Goal: Information Seeking & Learning: Check status

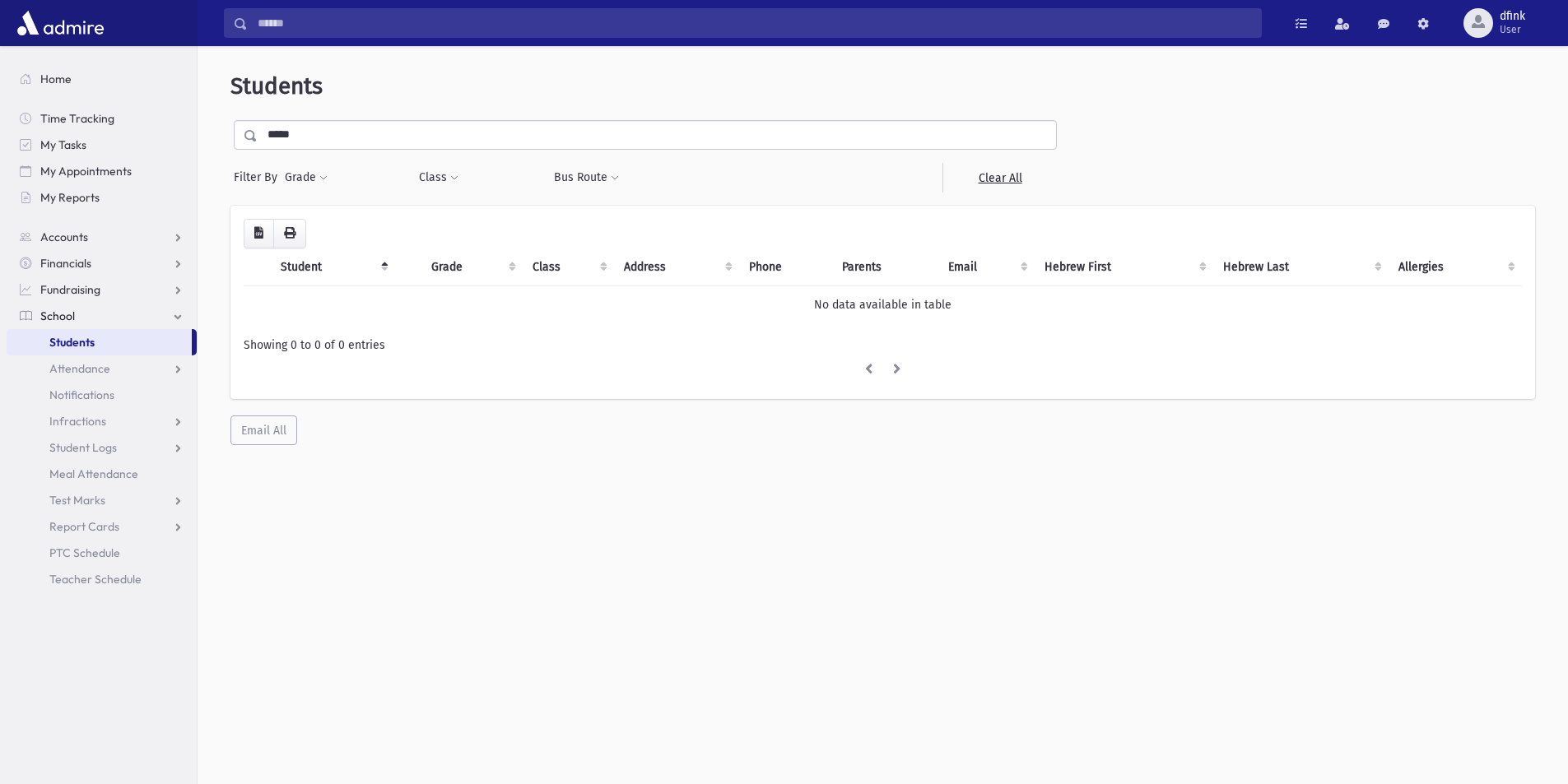
click at [332, 117] on div "Students ***** Filter By Grade * * * * * * * * * Filter Class * ********* * ***…" at bounding box center [883, 258] width 1357 height 412
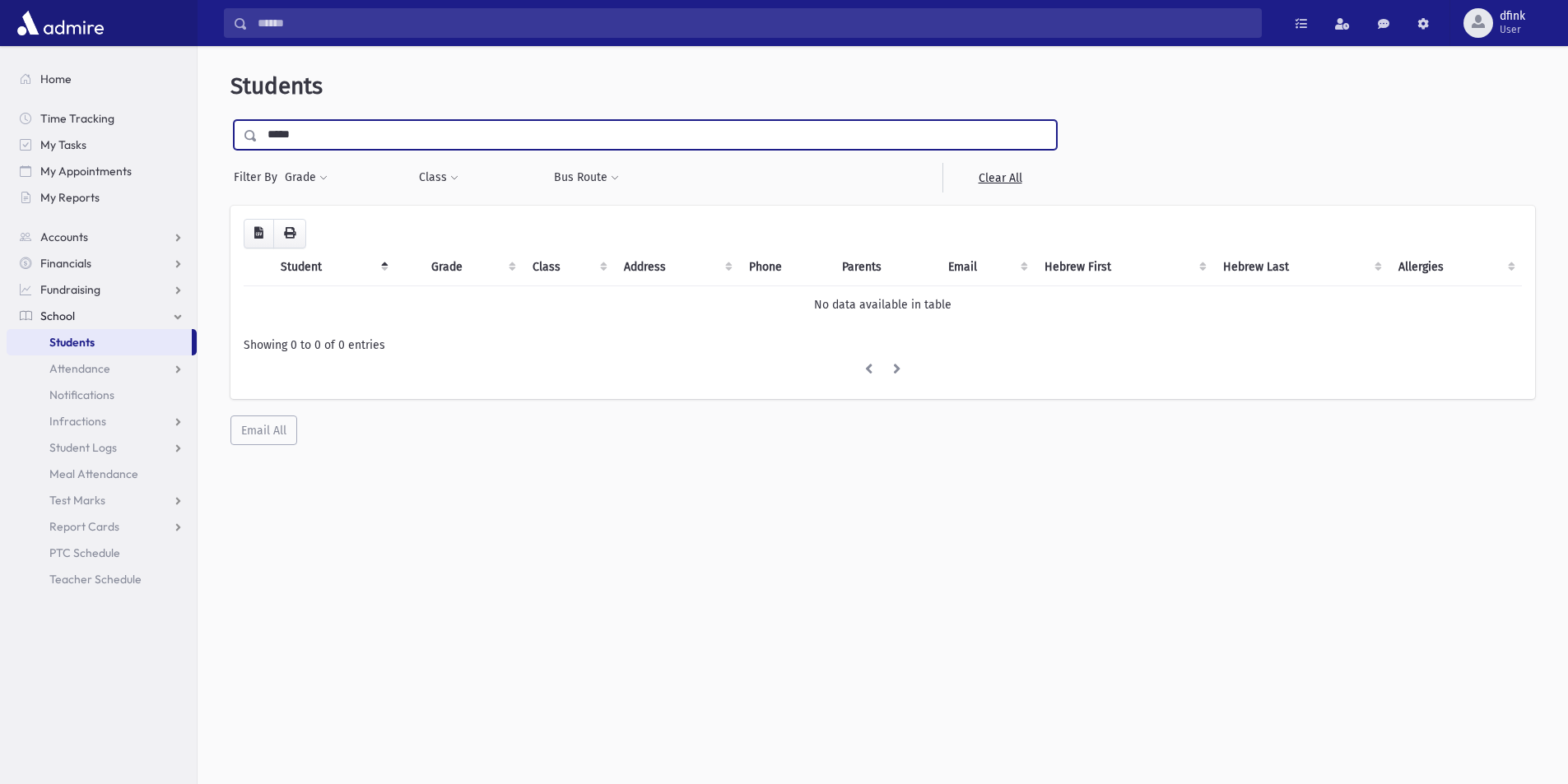
drag, startPoint x: 324, startPoint y: 136, endPoint x: 139, endPoint y: 103, distance: 187.9
click at [164, 127] on div "Search Results All Accounts" at bounding box center [784, 413] width 1568 height 827
type input "******"
click at [230, 120] on input "submit" at bounding box center [253, 131] width 46 height 22
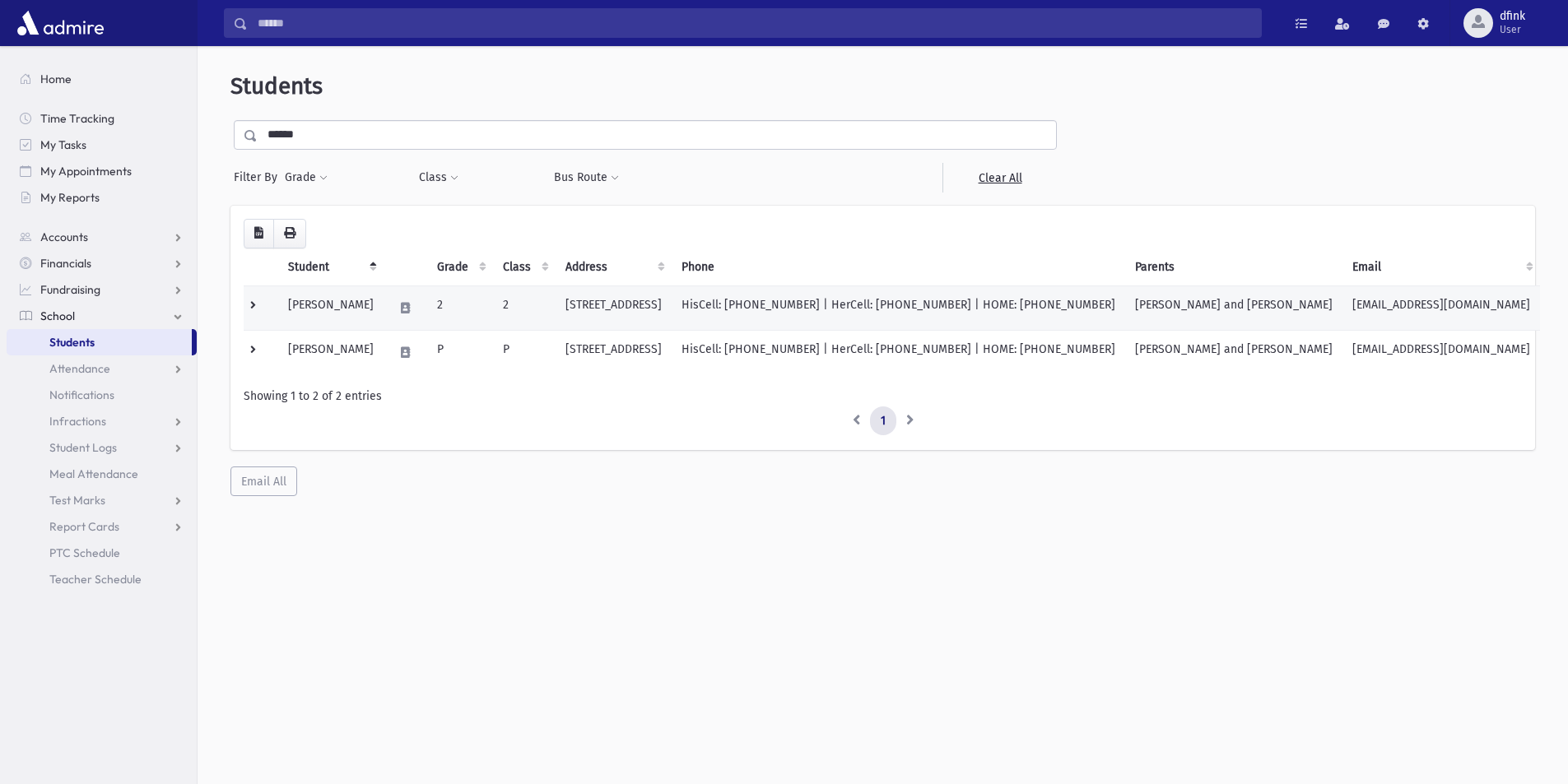
click at [301, 307] on td "[PERSON_NAME]" at bounding box center [331, 307] width 105 height 45
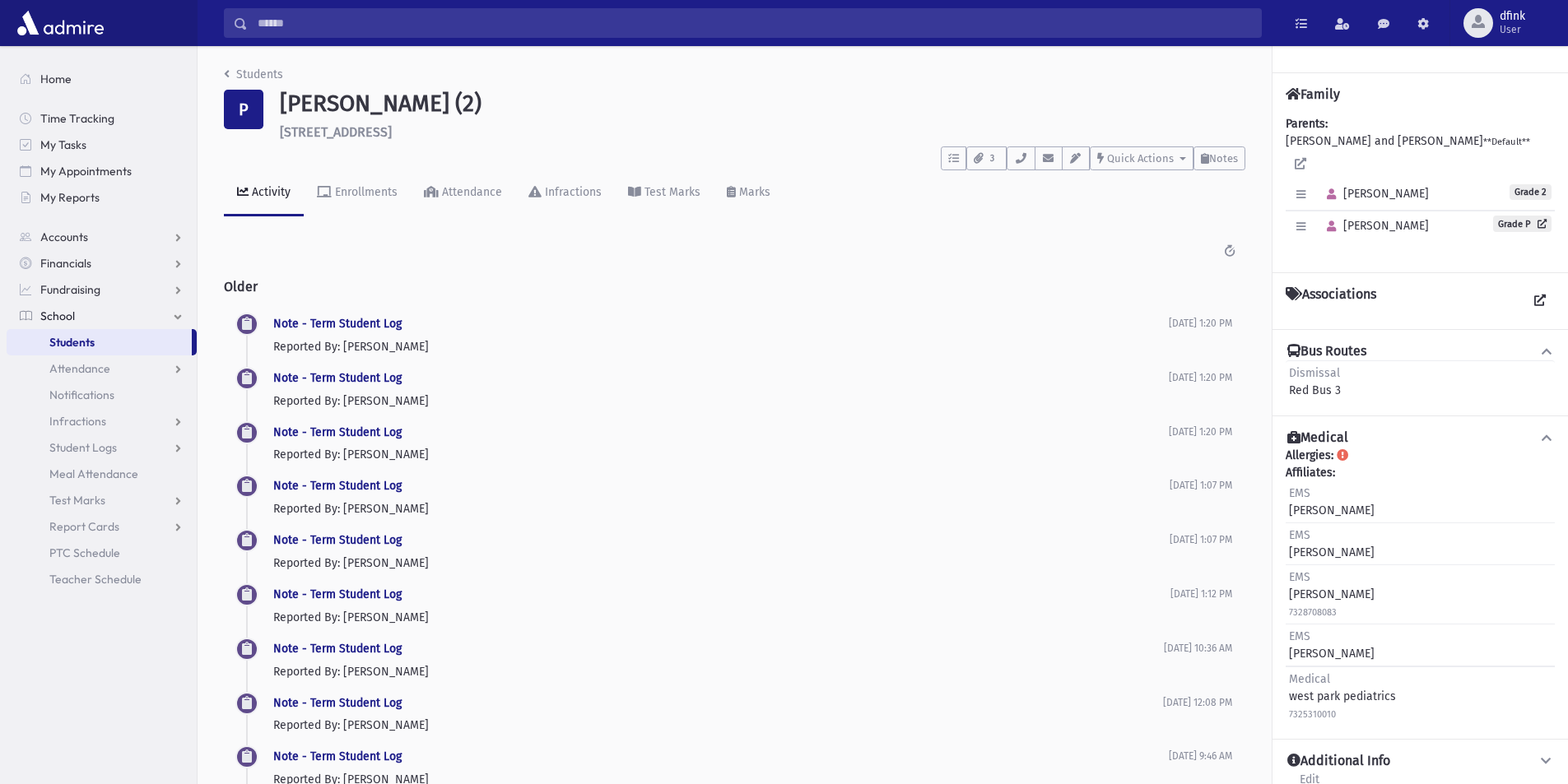
click at [1544, 346] on icon at bounding box center [1546, 351] width 15 height 11
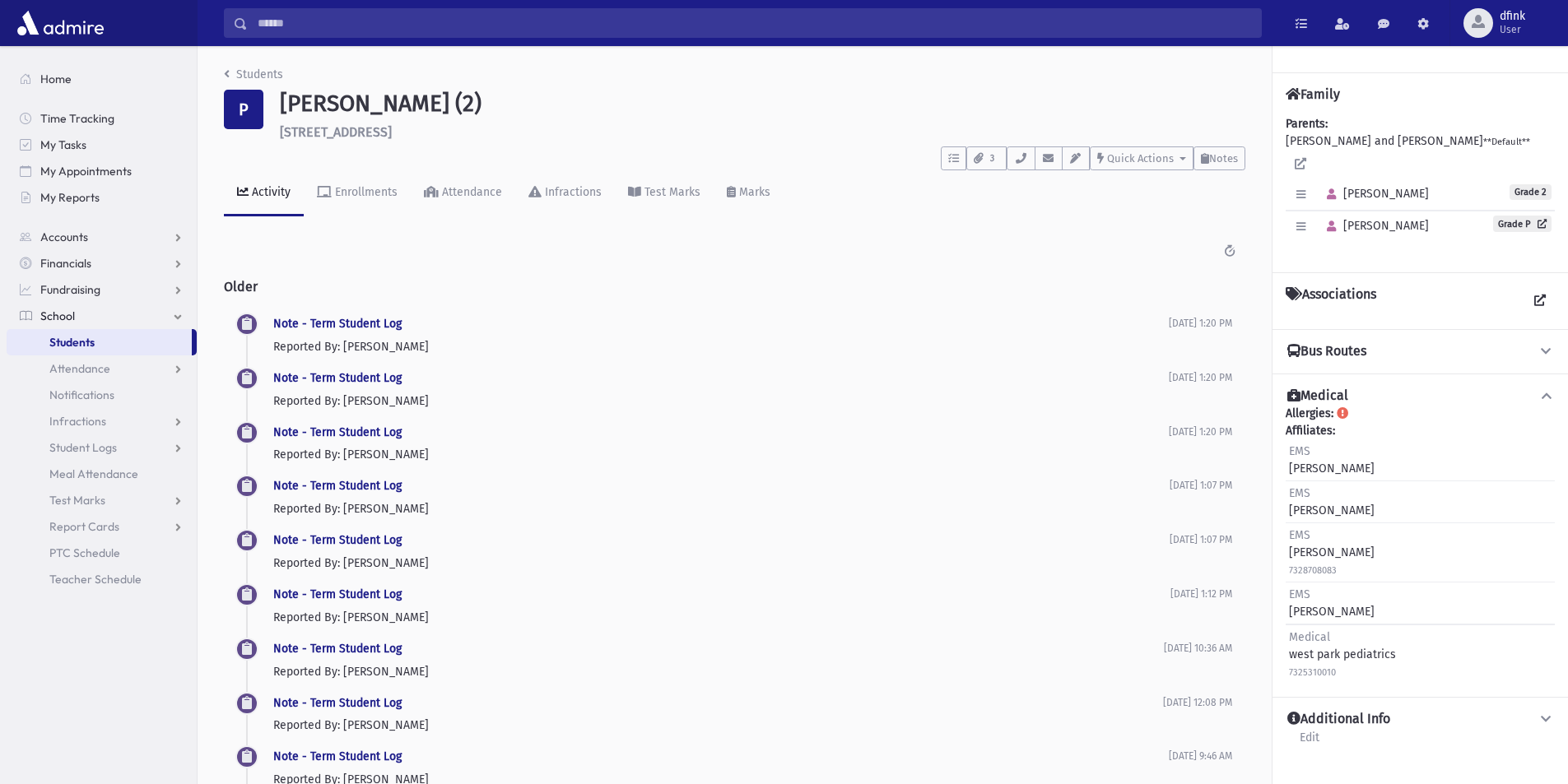
click at [1544, 346] on icon at bounding box center [1546, 351] width 15 height 11
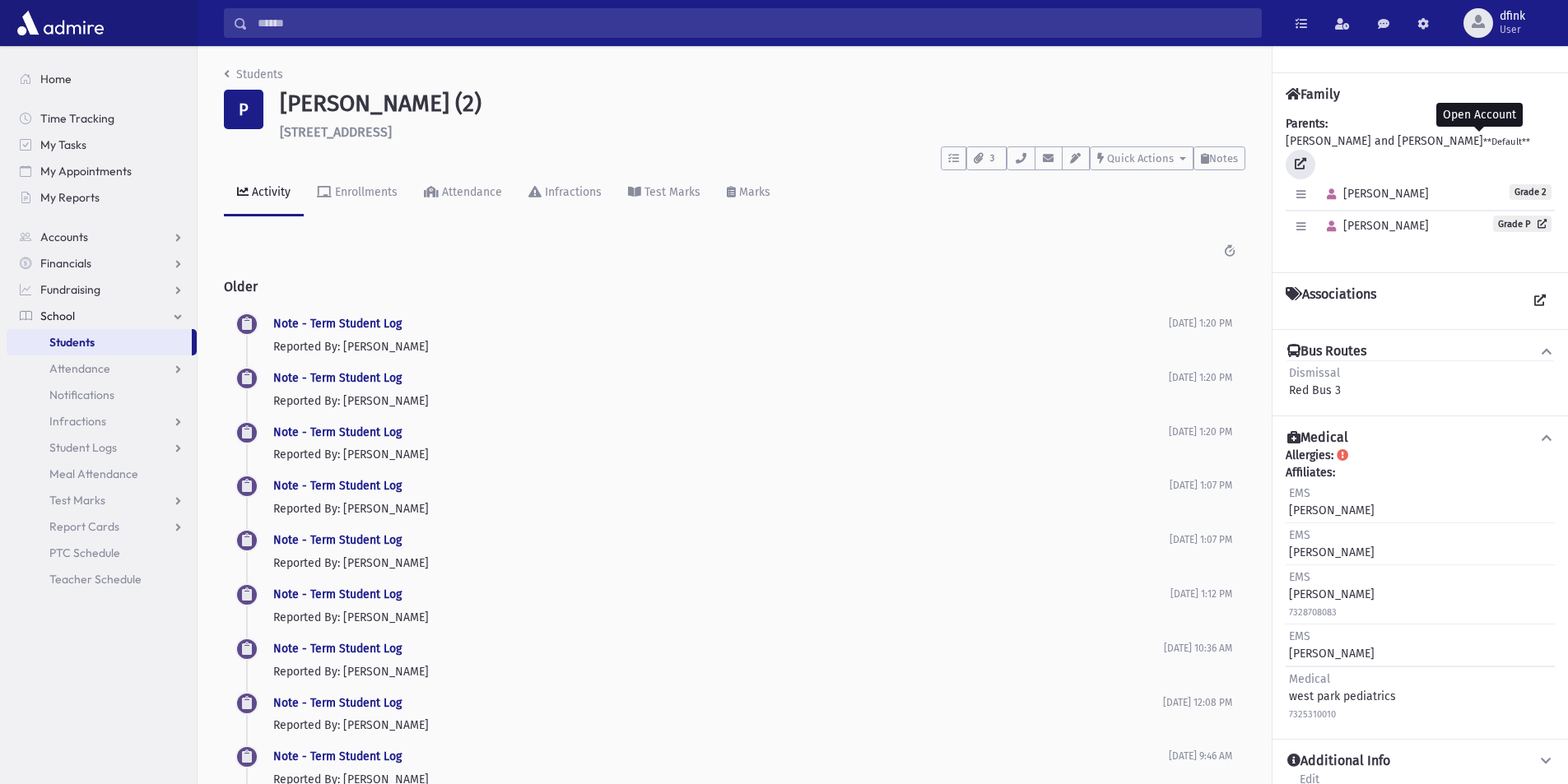
click at [1306, 158] on icon at bounding box center [1300, 163] width 11 height 11
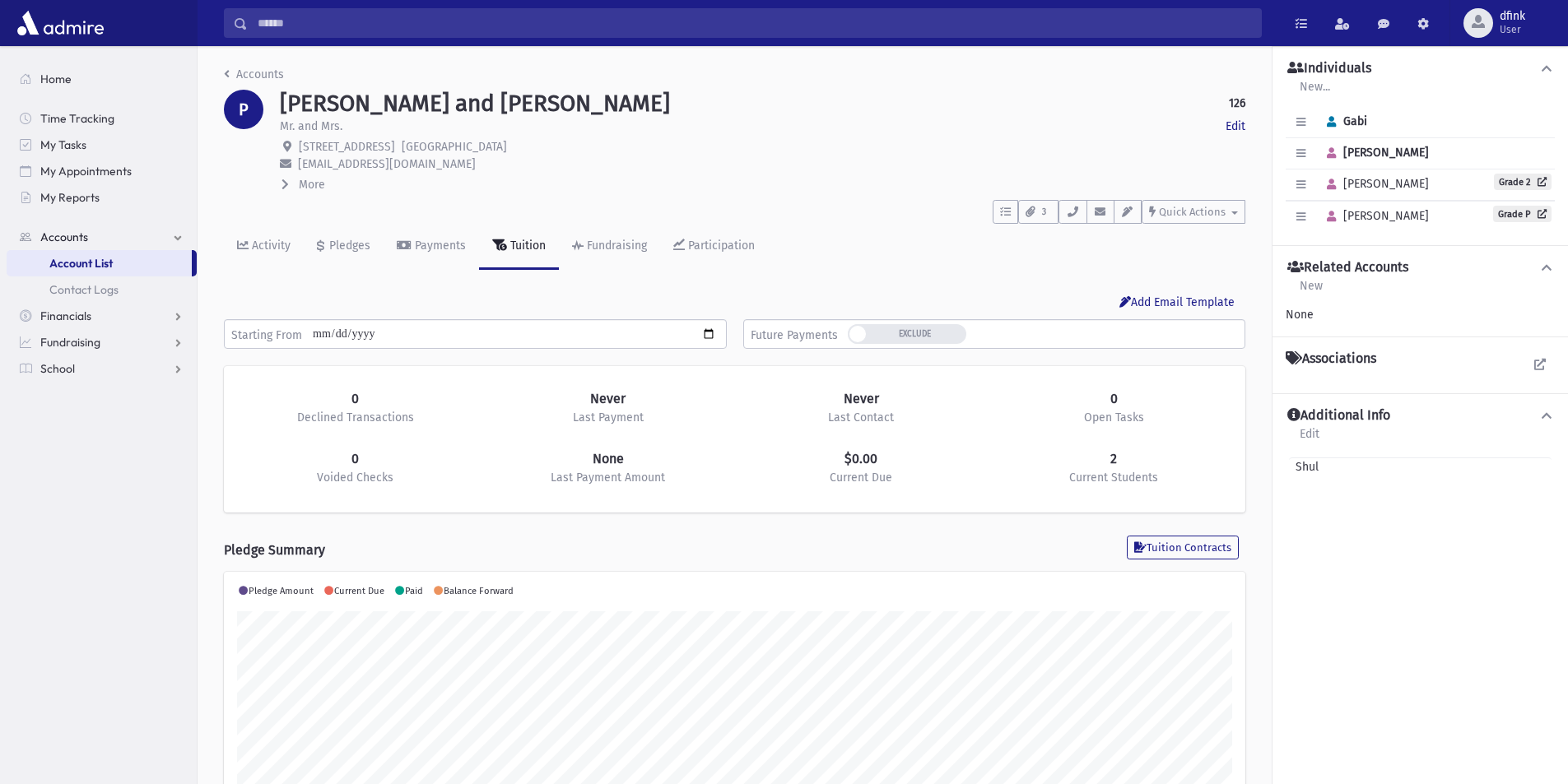
scroll to position [259, 1021]
click at [1230, 123] on link "Edit" at bounding box center [1235, 126] width 20 height 17
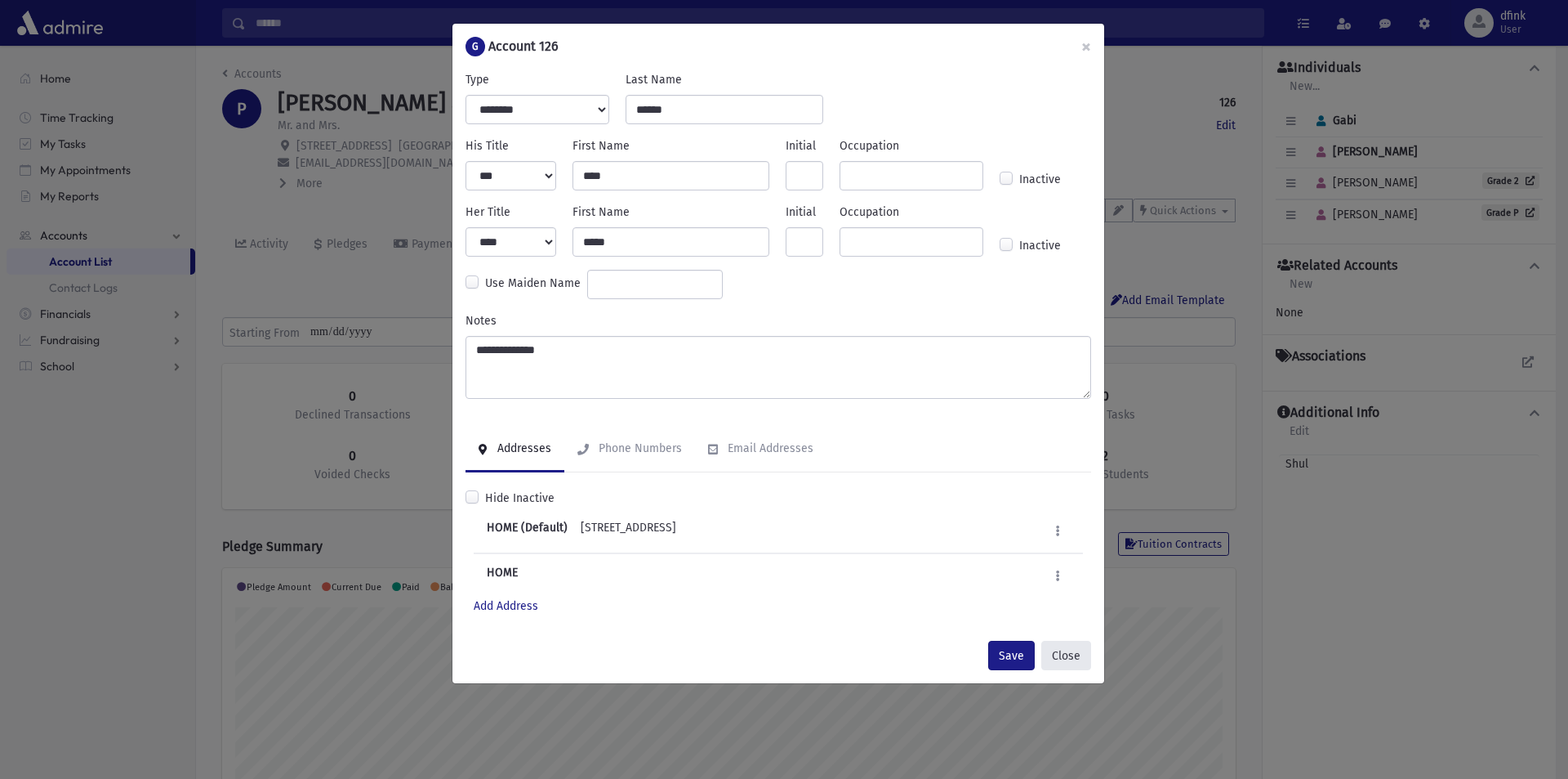
click at [1076, 662] on button "Close" at bounding box center [1066, 655] width 50 height 29
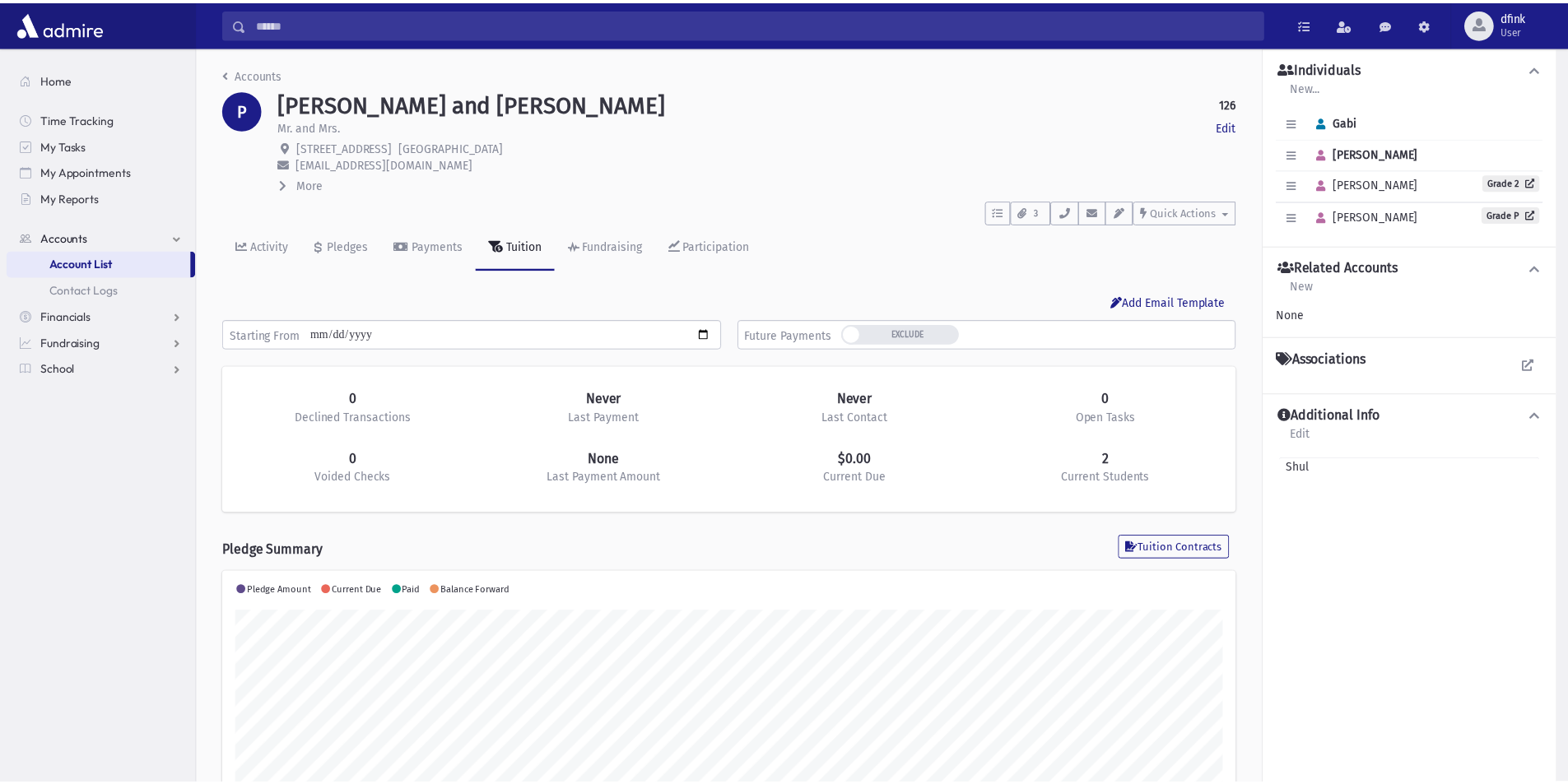
scroll to position [822127, 821865]
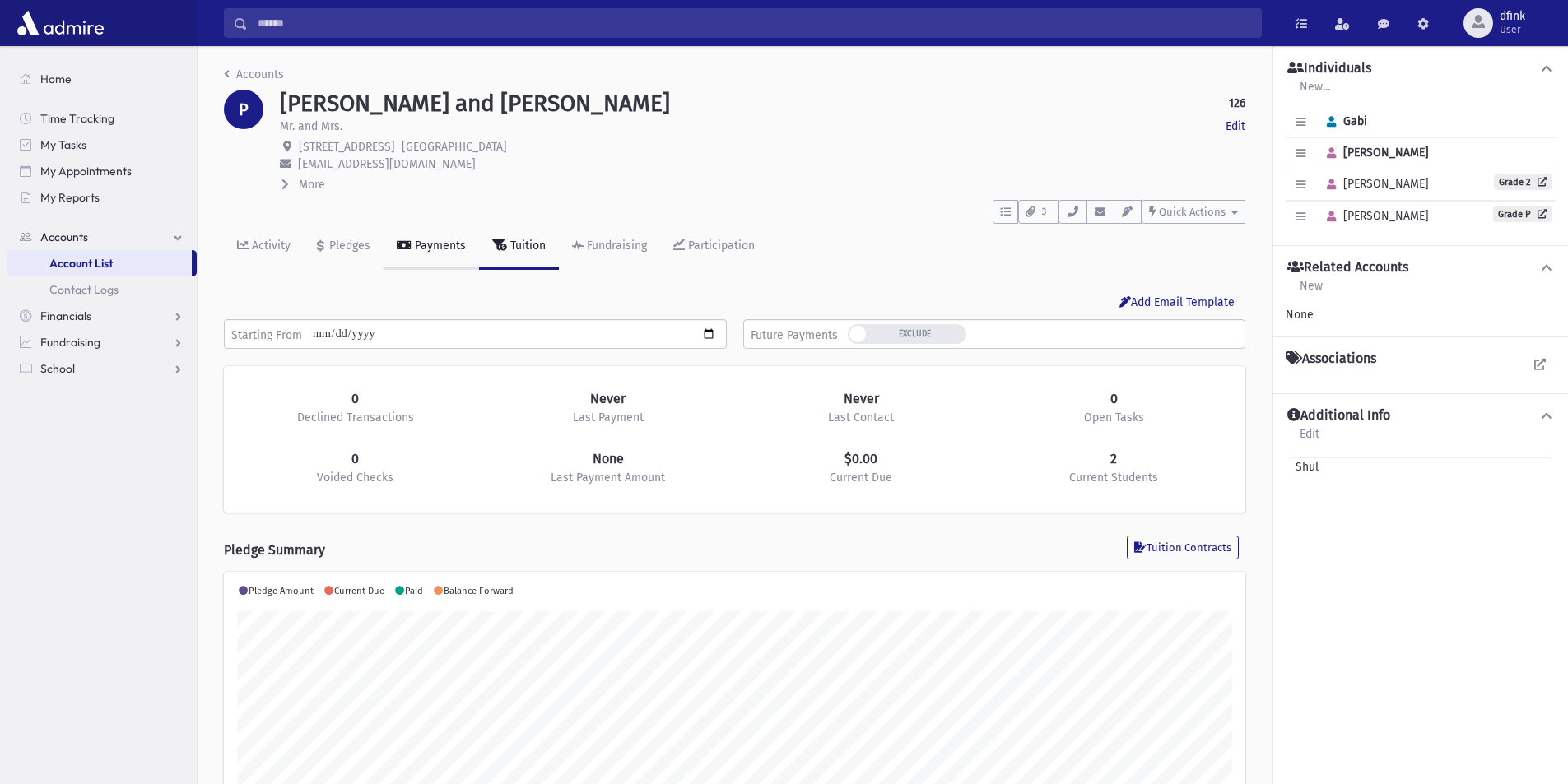
click at [418, 244] on div "Payments" at bounding box center [439, 245] width 54 height 14
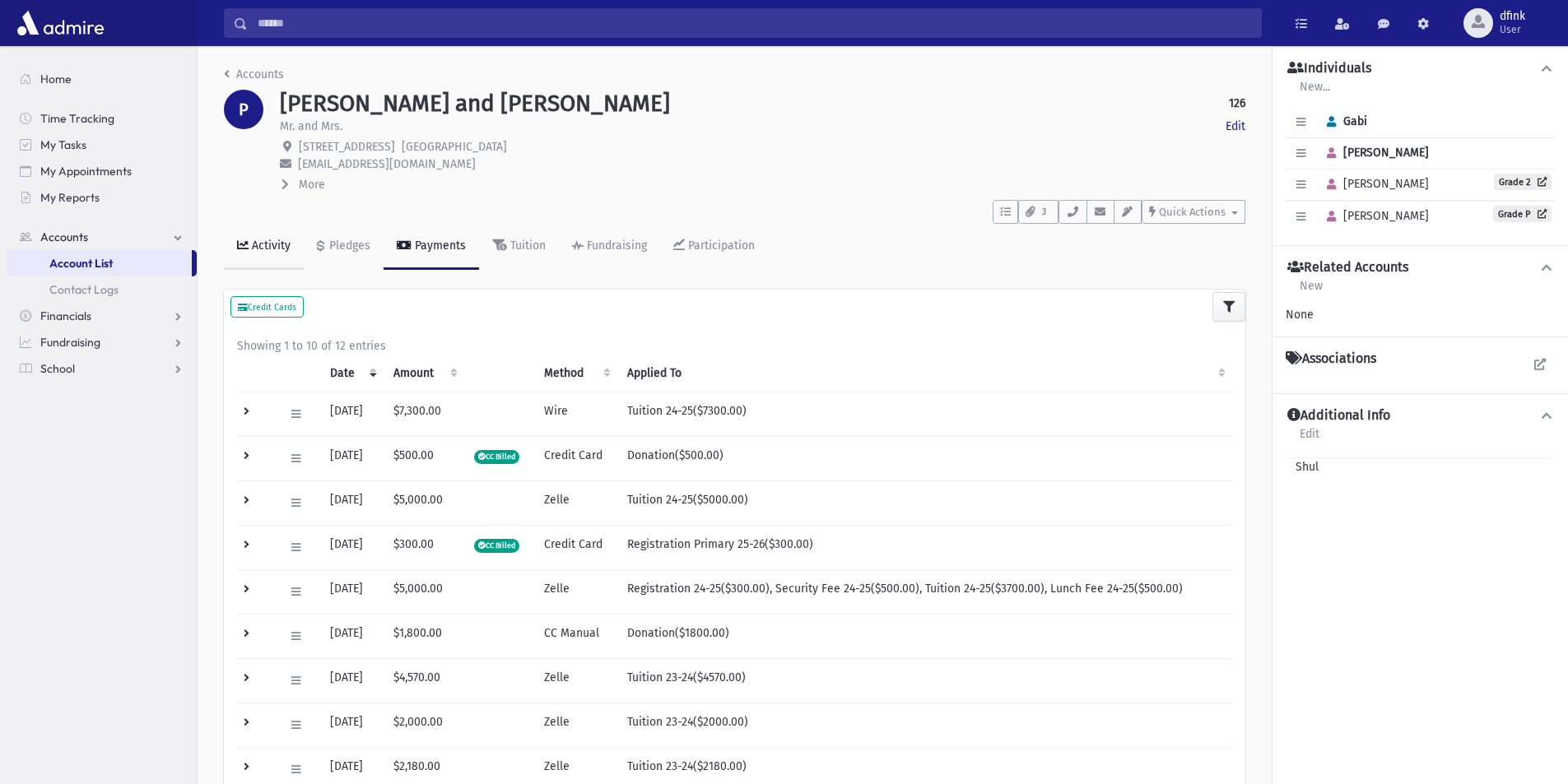
click at [263, 251] on div "Activity" at bounding box center [269, 245] width 42 height 14
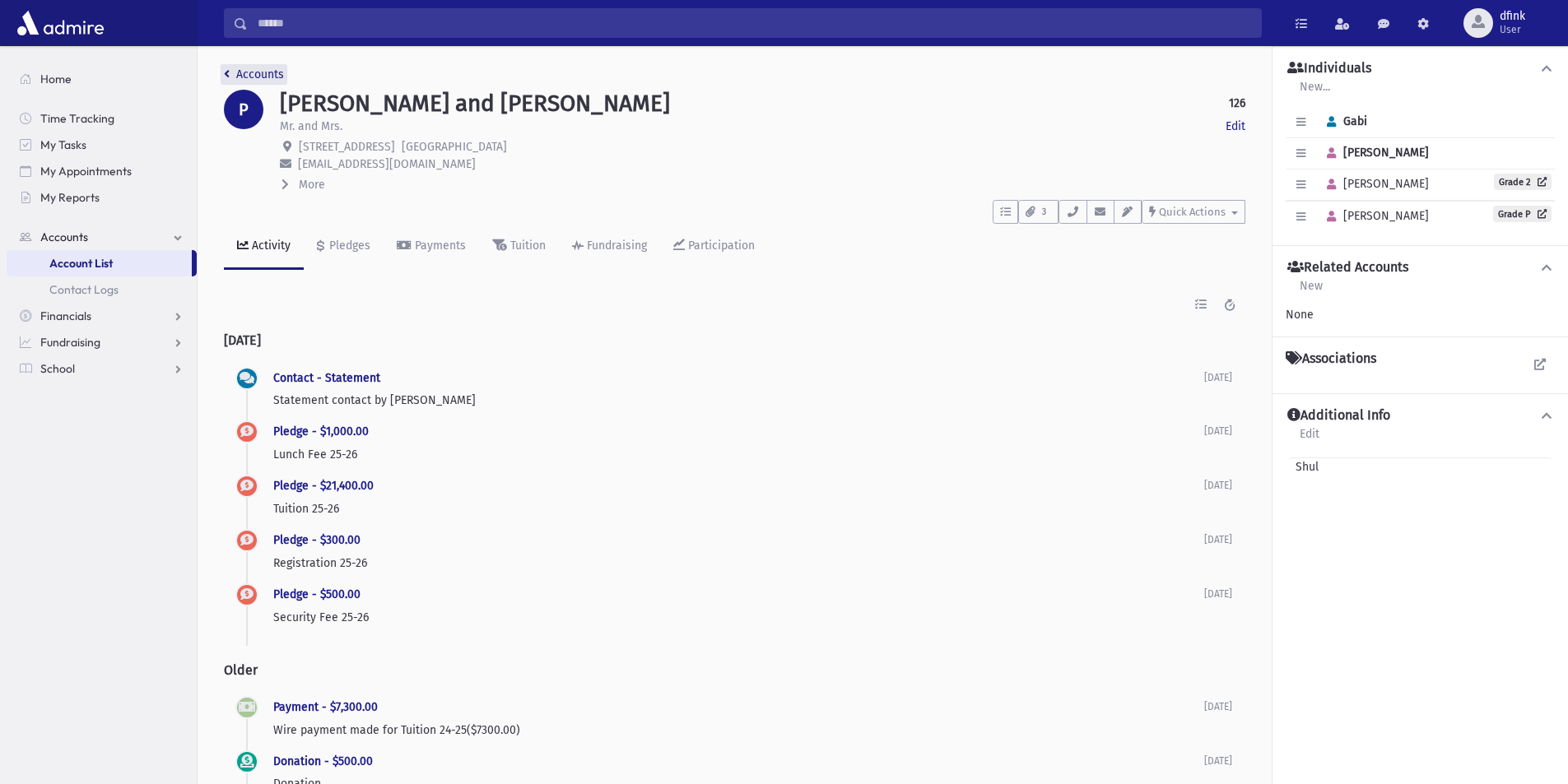
click at [243, 72] on link "Accounts" at bounding box center [253, 74] width 60 height 14
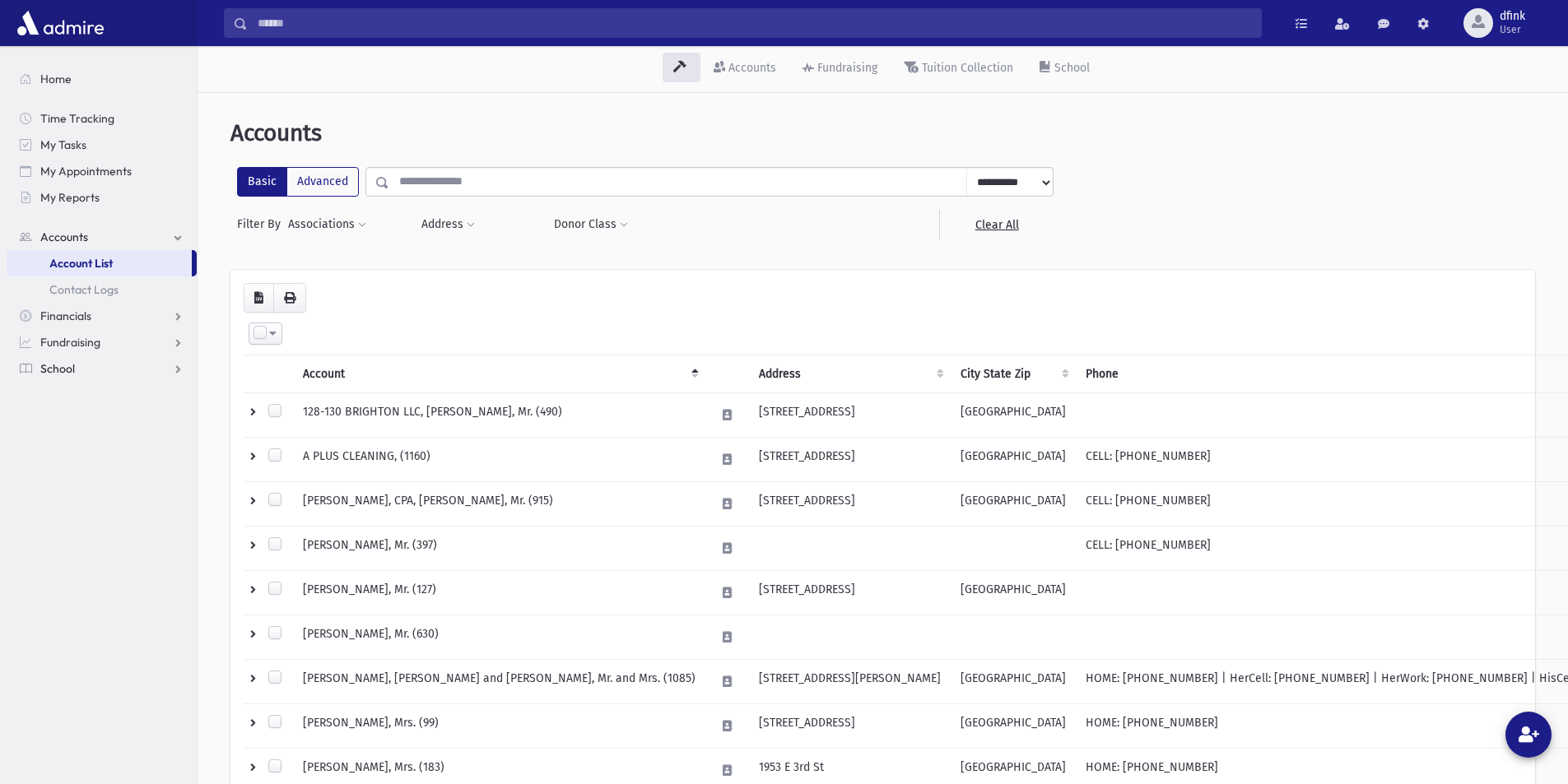
click at [75, 371] on span "School" at bounding box center [57, 369] width 34 height 15
click at [75, 346] on span "Students" at bounding box center [72, 343] width 45 height 15
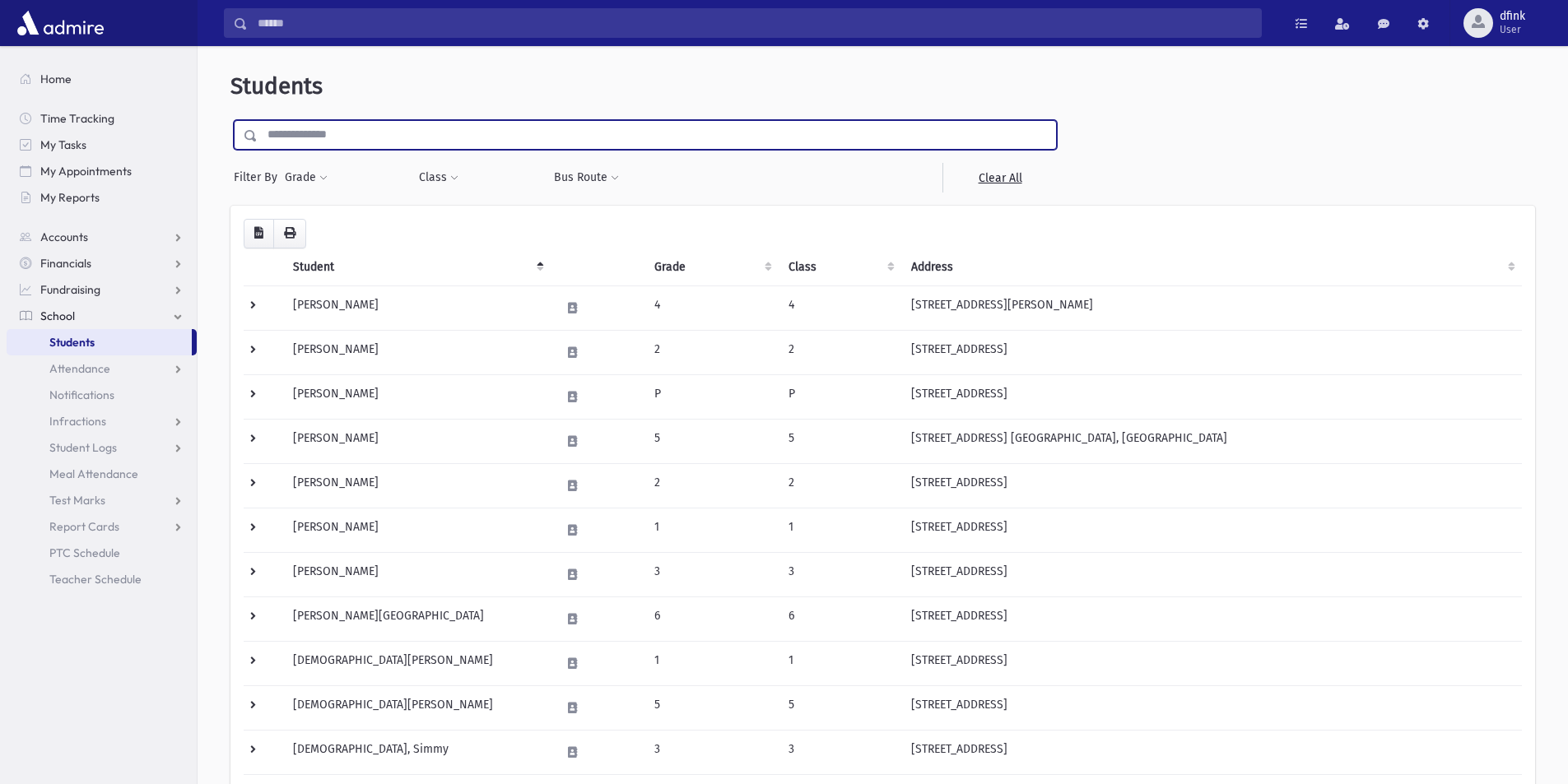
click at [371, 133] on input "text" at bounding box center [656, 135] width 798 height 30
type input "*****"
click at [230, 120] on input "submit" at bounding box center [253, 131] width 46 height 22
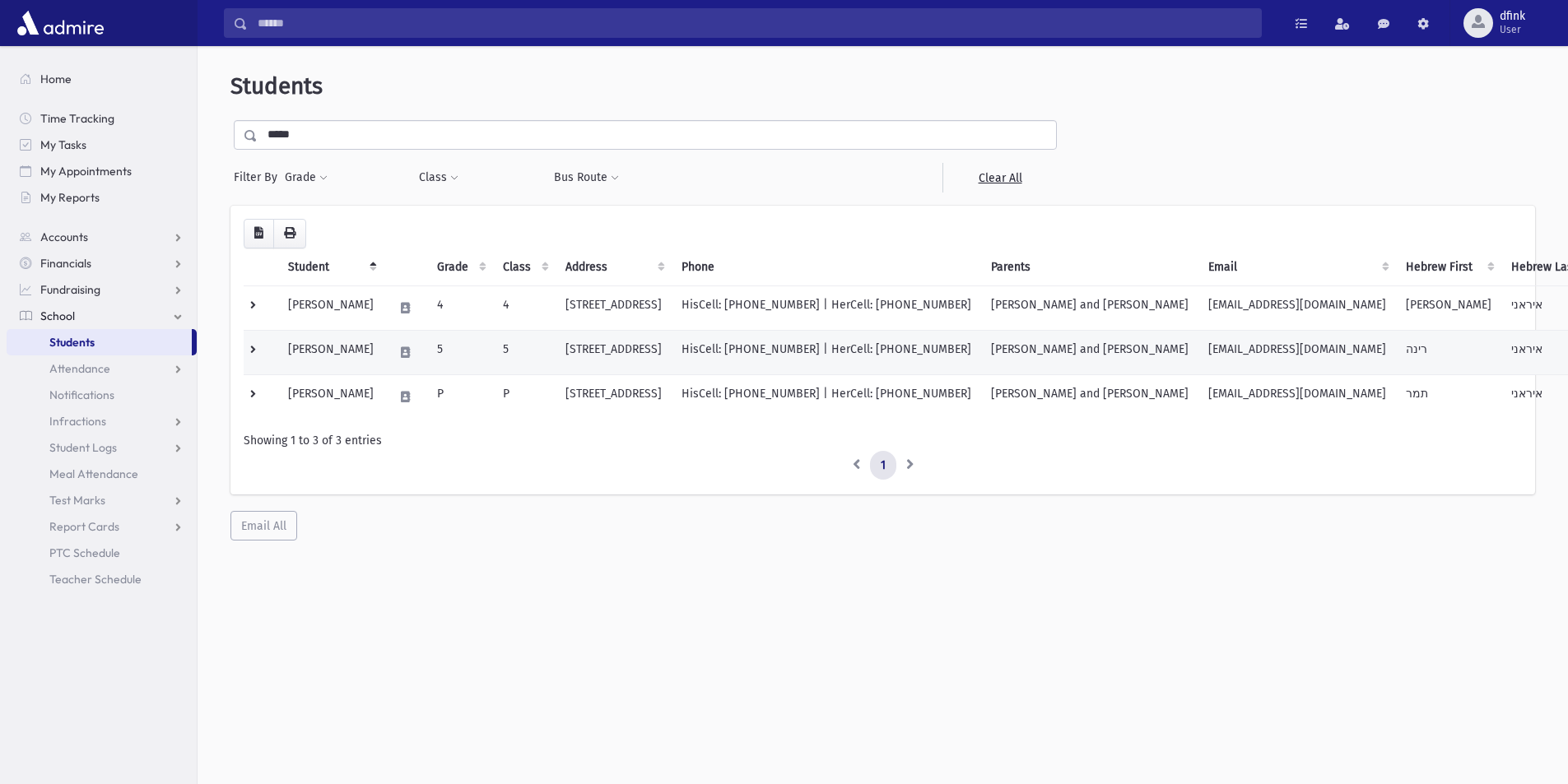
click at [309, 350] on td "[PERSON_NAME]" at bounding box center [331, 351] width 105 height 45
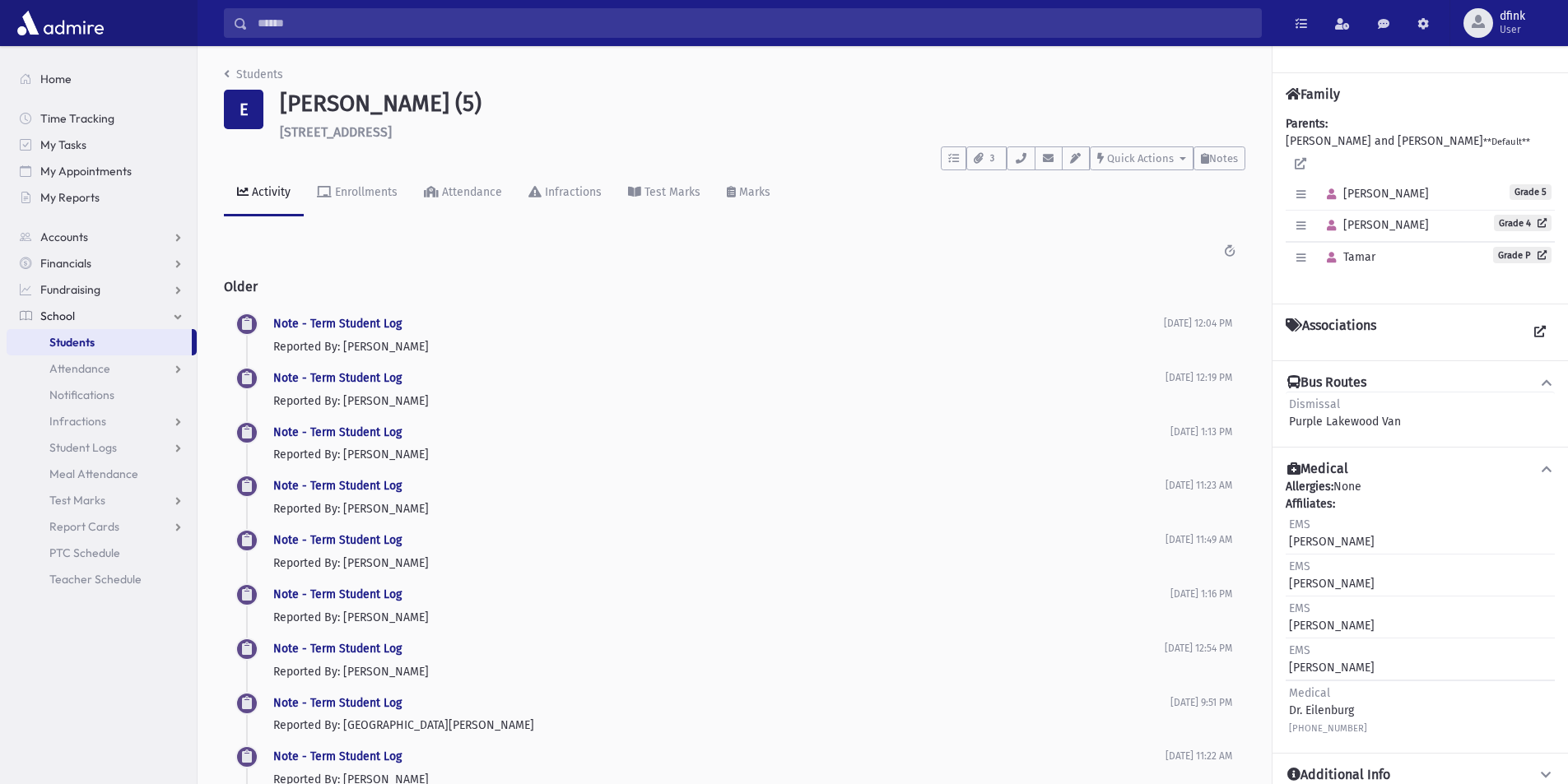
click at [274, 191] on div "Activity" at bounding box center [269, 192] width 42 height 14
click at [553, 191] on div "Infractions" at bounding box center [571, 192] width 60 height 14
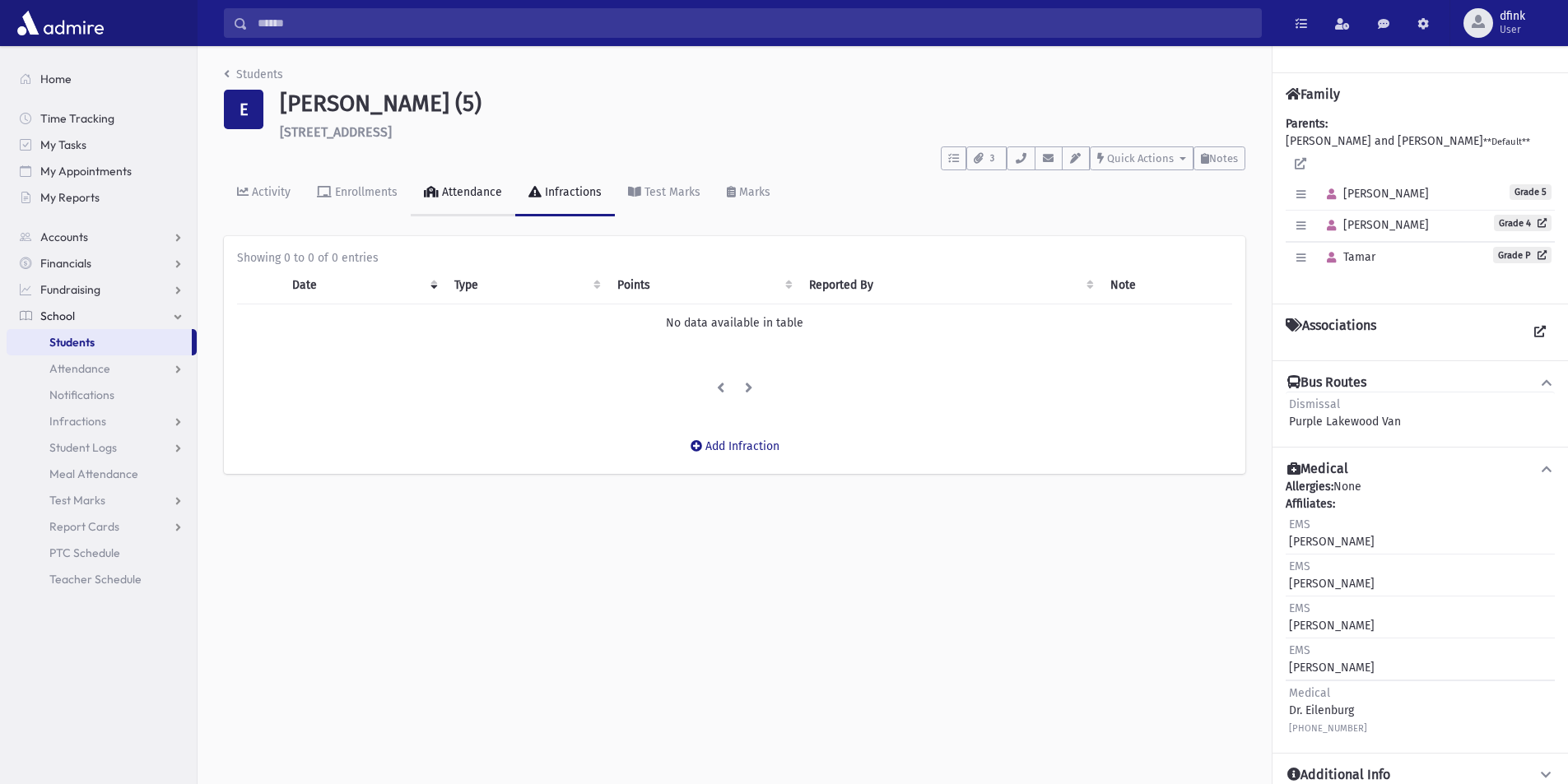
click at [470, 192] on div "Attendance" at bounding box center [470, 192] width 63 height 14
click at [365, 194] on div "Enrollments" at bounding box center [364, 192] width 66 height 14
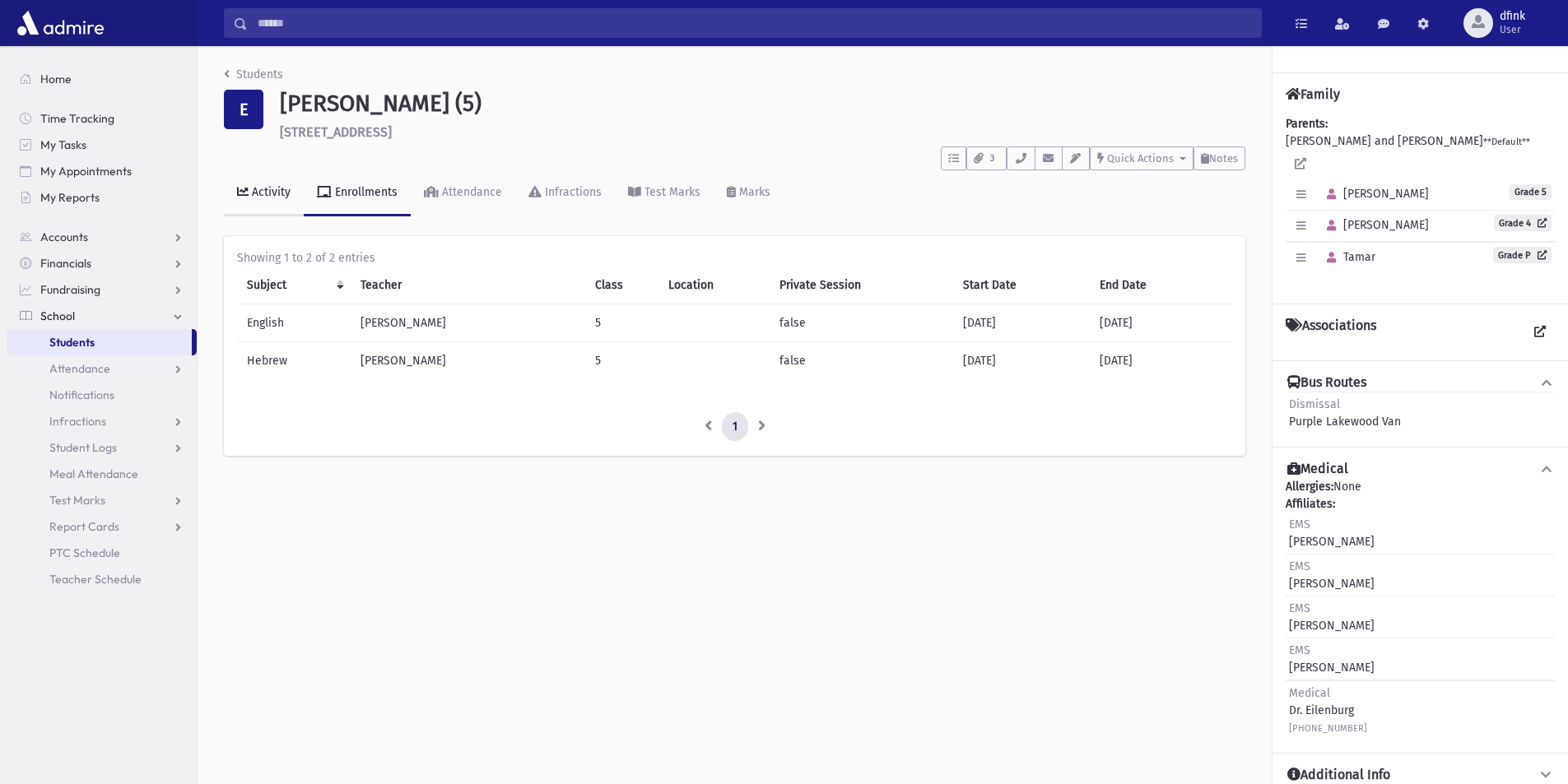
click at [266, 193] on div "Activity" at bounding box center [269, 192] width 42 height 14
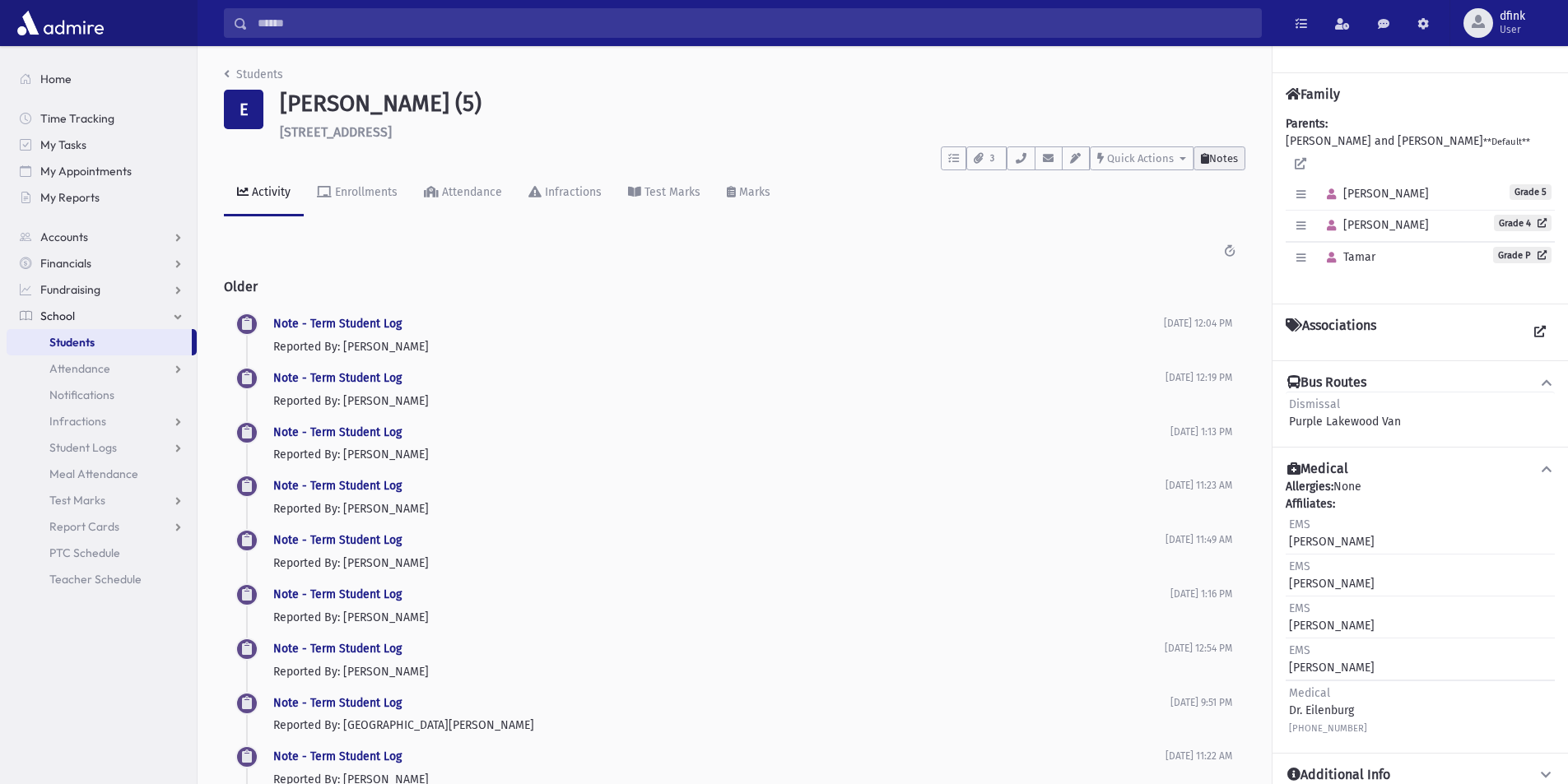
click at [1214, 155] on span "Notes" at bounding box center [1223, 158] width 29 height 12
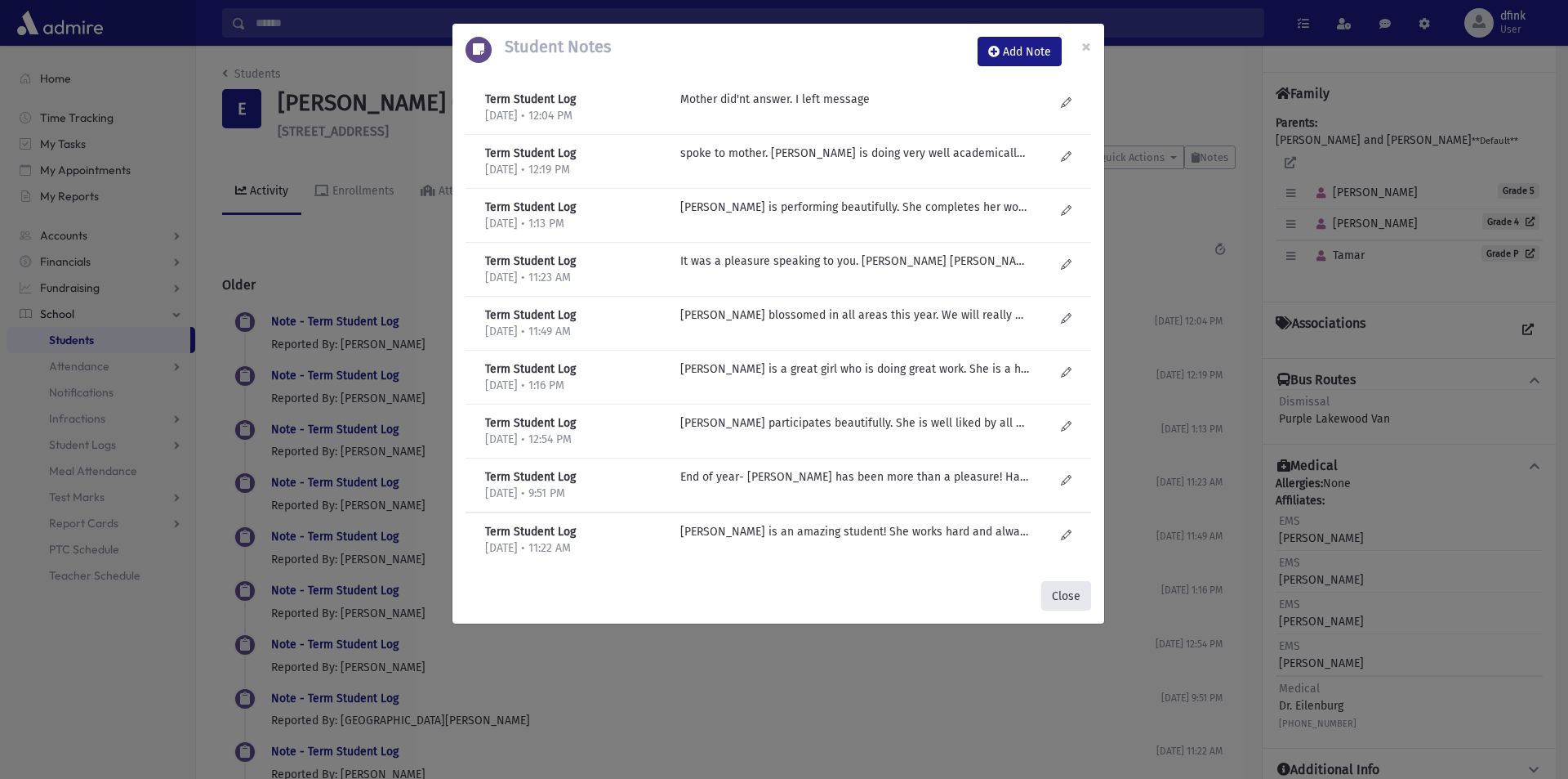
click at [1061, 597] on button "Close" at bounding box center [1066, 595] width 50 height 29
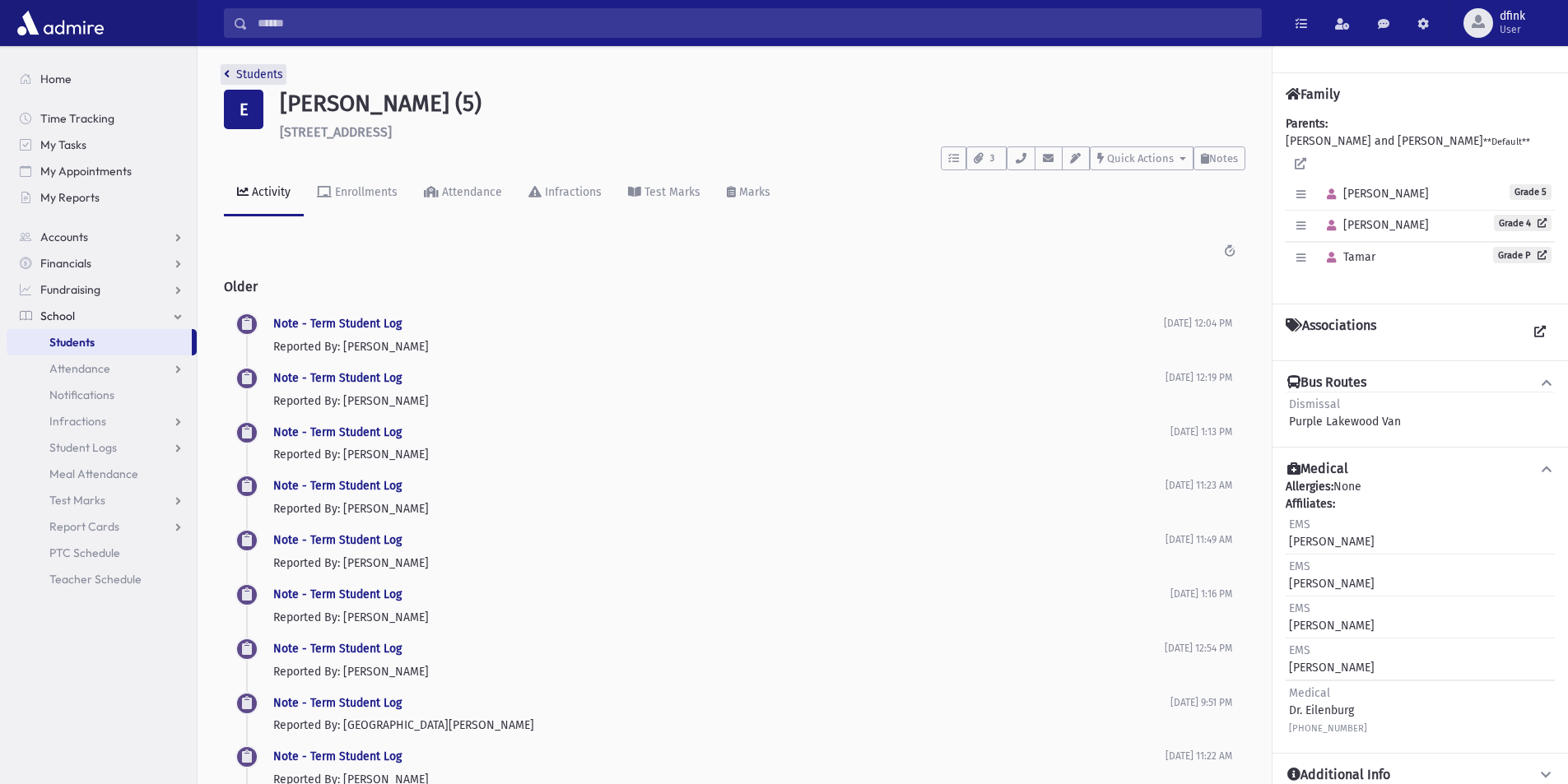
click at [227, 74] on icon "breadcrumb" at bounding box center [226, 74] width 6 height 11
